Goal: Transaction & Acquisition: Purchase product/service

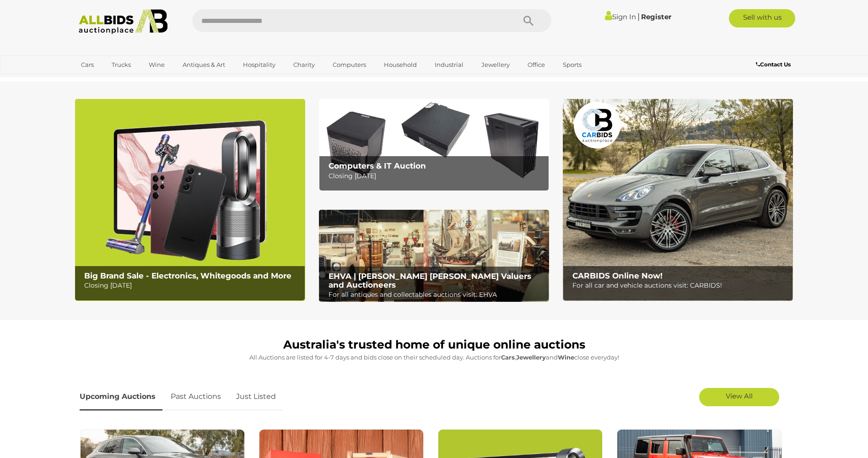
click at [278, 24] on input "text" at bounding box center [349, 20] width 314 height 23
type input "**********"
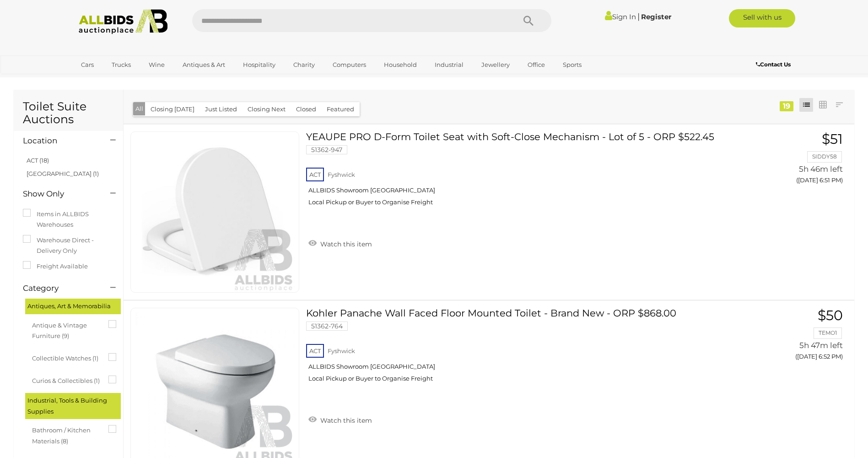
click at [273, 27] on input "text" at bounding box center [349, 20] width 314 height 23
type input "*******"
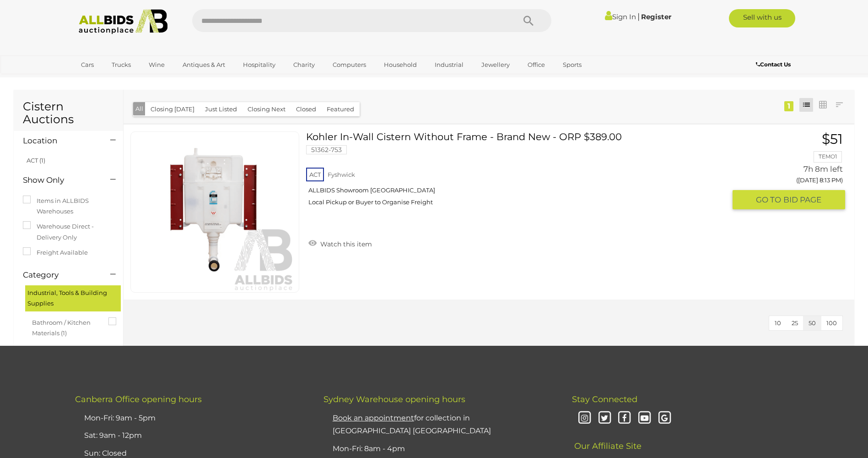
click at [180, 188] on link at bounding box center [214, 211] width 169 height 161
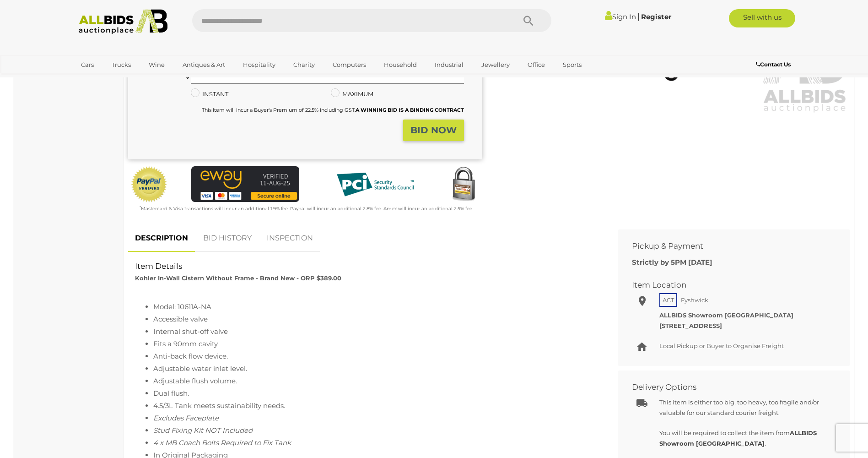
scroll to position [229, 0]
click at [295, 251] on link "INSPECTION" at bounding box center [290, 237] width 60 height 27
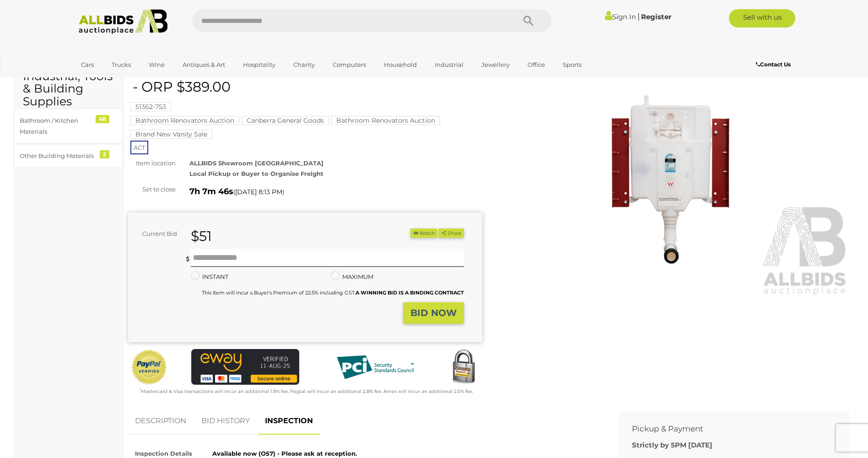
scroll to position [0, 0]
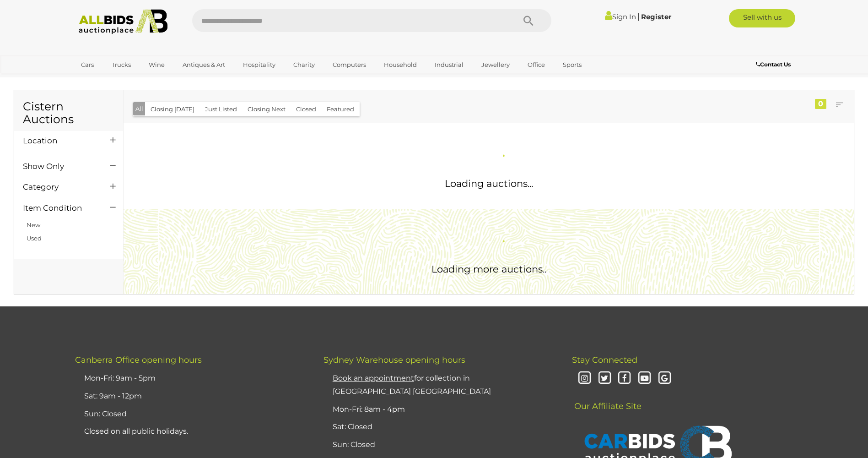
scroll to position [76, 0]
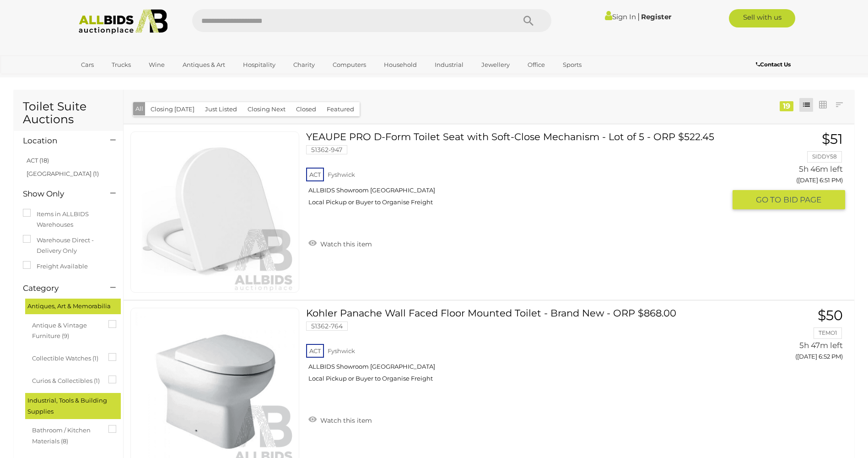
click at [264, 158] on link at bounding box center [214, 211] width 169 height 161
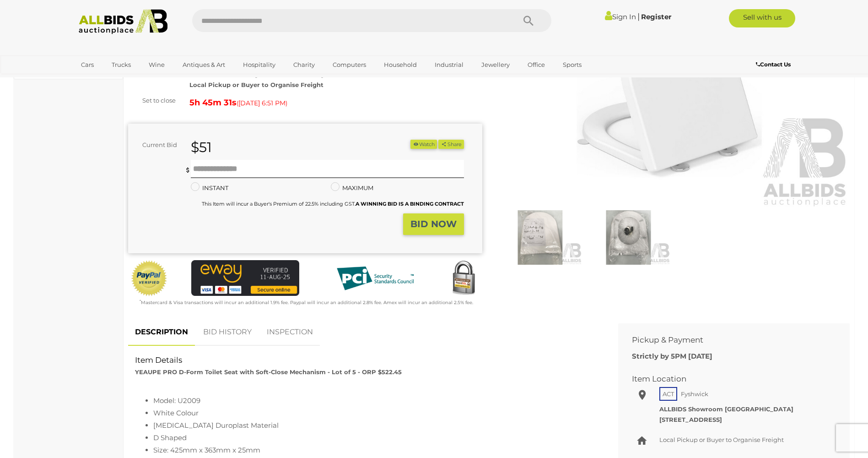
scroll to position [137, 0]
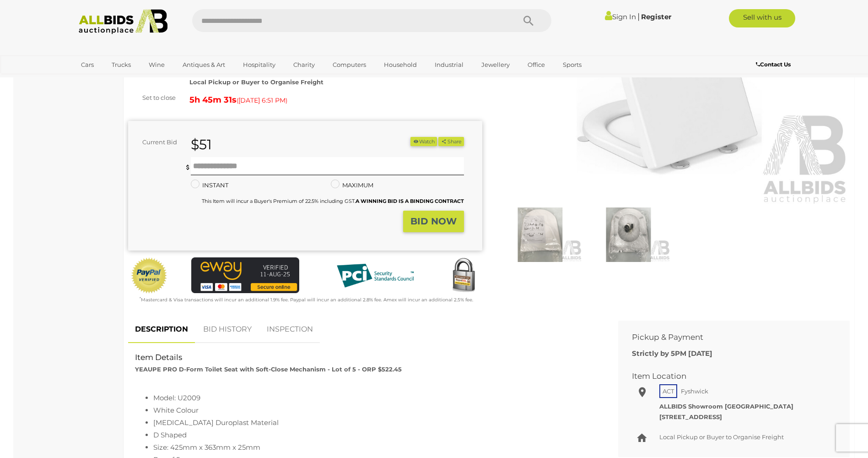
click at [304, 324] on link "INSPECTION" at bounding box center [290, 329] width 60 height 27
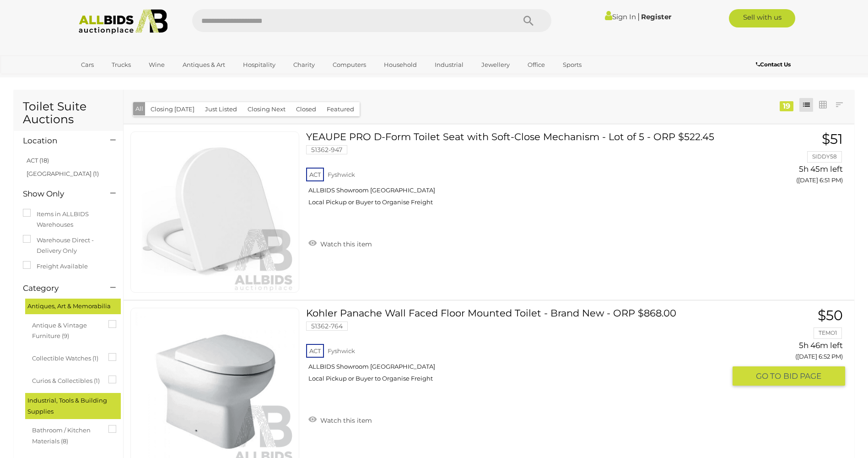
scroll to position [76, 0]
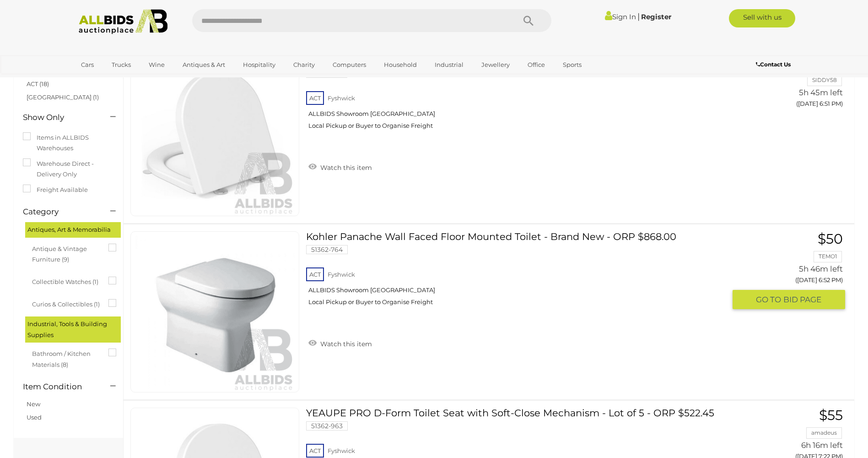
click at [230, 297] on link at bounding box center [214, 311] width 169 height 161
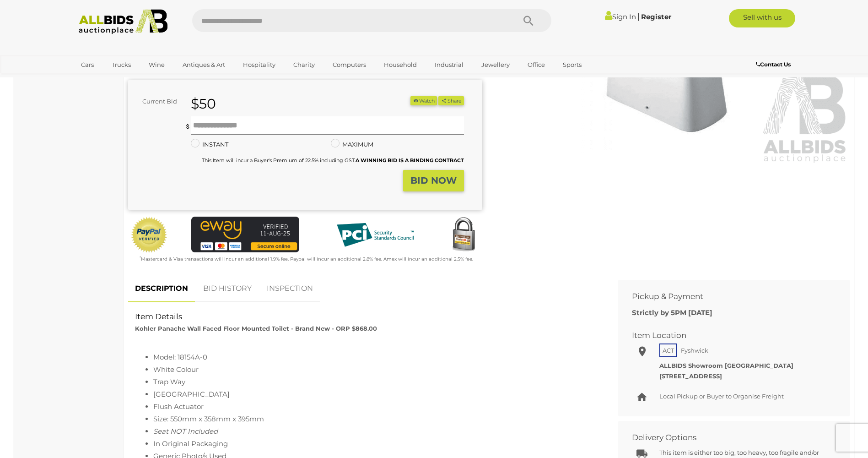
scroll to position [183, 0]
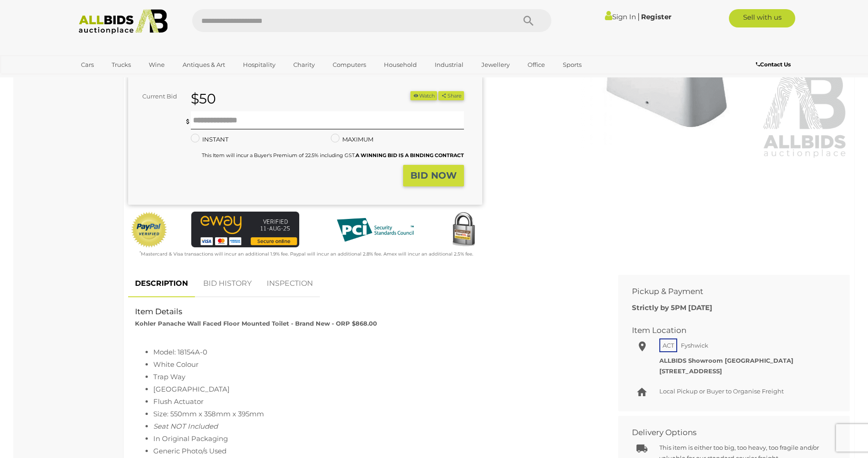
click at [287, 282] on link "INSPECTION" at bounding box center [290, 283] width 60 height 27
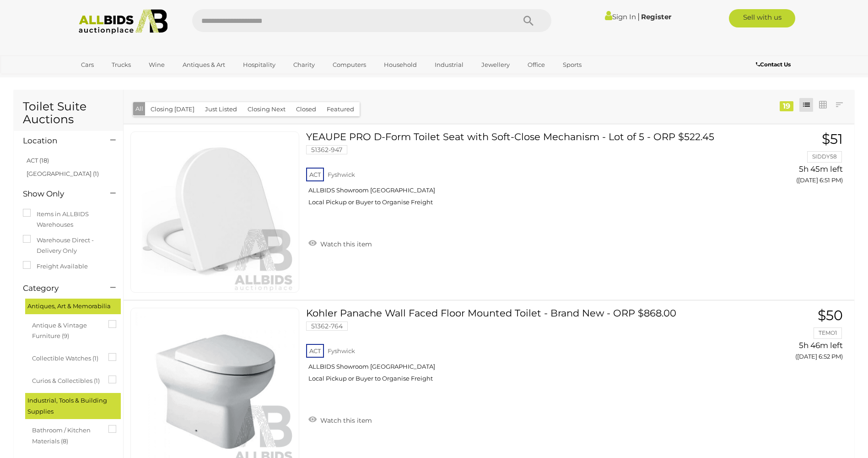
scroll to position [253, 0]
